Goal: Task Accomplishment & Management: Use online tool/utility

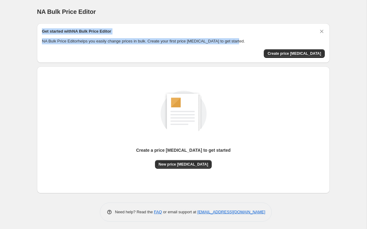
drag, startPoint x: 41, startPoint y: 30, endPoint x: 267, endPoint y: 40, distance: 225.7
click at [267, 40] on div "Get started with NA Bulk Price Editor NA Bulk Price Editor helps you easily cha…" at bounding box center [183, 42] width 293 height 39
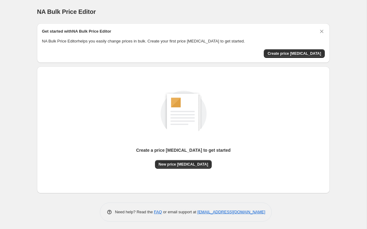
click at [267, 40] on p "NA Bulk Price Editor helps you easily change prices in bulk. Create your first …" at bounding box center [183, 41] width 283 height 6
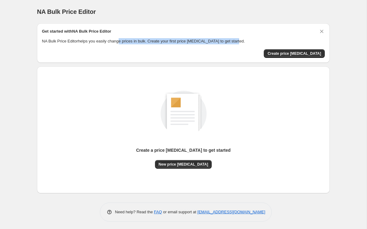
drag, startPoint x: 124, startPoint y: 43, endPoint x: 262, endPoint y: 41, distance: 137.6
click at [262, 41] on p "NA Bulk Price Editor helps you easily change prices in bulk. Create your first …" at bounding box center [183, 41] width 283 height 6
drag, startPoint x: 201, startPoint y: 41, endPoint x: 250, endPoint y: 40, distance: 49.7
click at [250, 40] on p "NA Bulk Price Editor helps you easily change prices in bulk. Create your first …" at bounding box center [183, 41] width 283 height 6
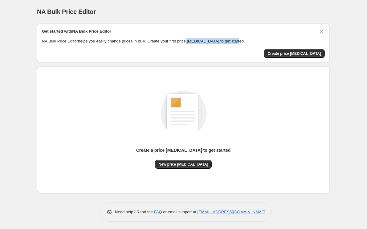
click at [250, 41] on p "NA Bulk Price Editor helps you easily change prices in bulk. Create your first …" at bounding box center [183, 41] width 283 height 6
click at [178, 163] on span "New price [MEDICAL_DATA]" at bounding box center [184, 164] width 50 height 5
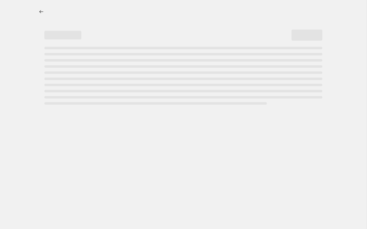
select select "percentage"
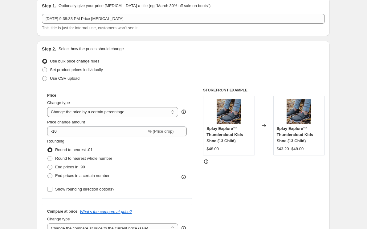
scroll to position [27, 0]
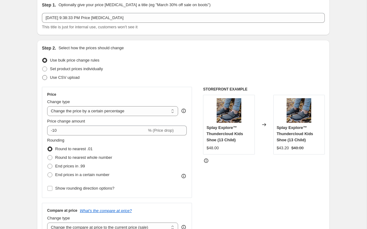
click at [45, 77] on span at bounding box center [44, 77] width 5 height 5
click at [43, 76] on input "Use CSV upload" at bounding box center [42, 75] width 0 height 0
radio input "true"
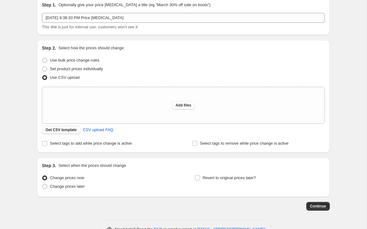
click at [57, 131] on span "Get CSV template" at bounding box center [61, 130] width 31 height 5
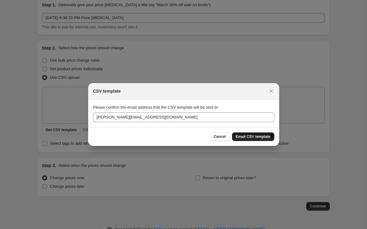
click at [246, 135] on span "Email CSV template" at bounding box center [253, 136] width 35 height 5
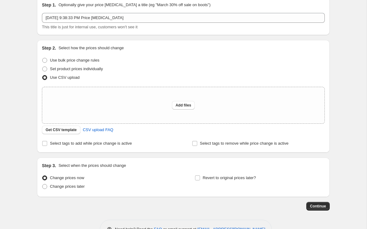
scroll to position [46, 0]
